Goal: Find specific page/section: Find specific page/section

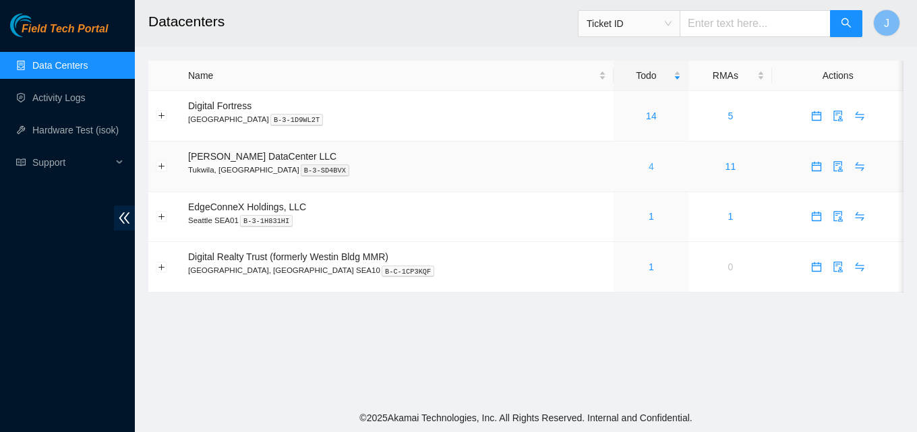
click at [649, 166] on link "4" at bounding box center [651, 166] width 5 height 11
